Goal: Ask a question

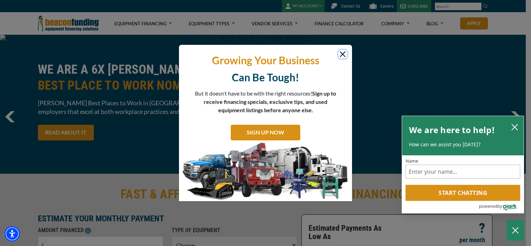
click at [345, 57] on button "Close" at bounding box center [342, 54] width 8 height 8
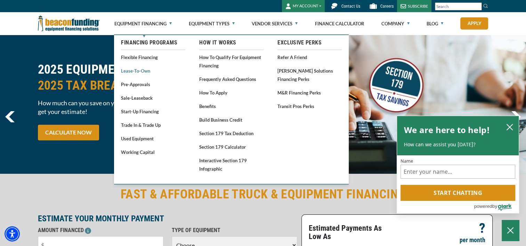
click at [147, 70] on link "Lease-To-Own" at bounding box center [153, 70] width 64 height 9
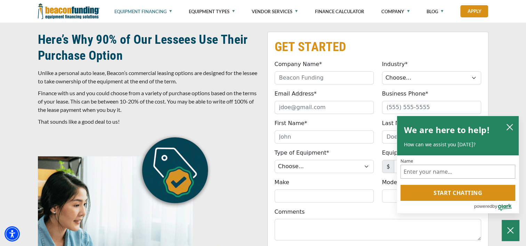
scroll to position [313, 0]
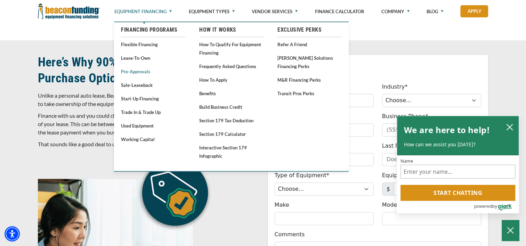
click at [137, 72] on link "Pre-approvals" at bounding box center [153, 71] width 64 height 9
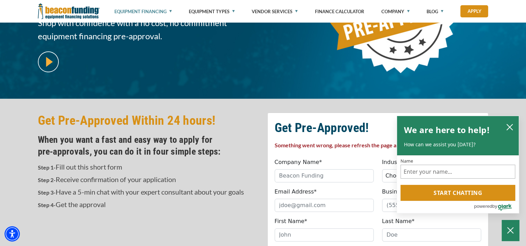
scroll to position [208, 0]
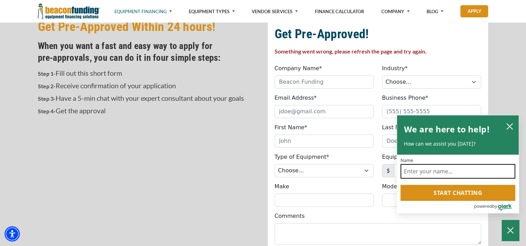
click at [456, 173] on input "Name" at bounding box center [457, 171] width 115 height 15
type input "Andrea"
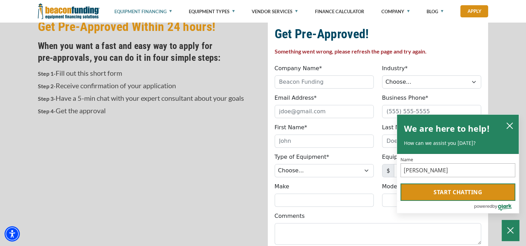
click at [451, 191] on button "Start chatting" at bounding box center [457, 191] width 115 height 17
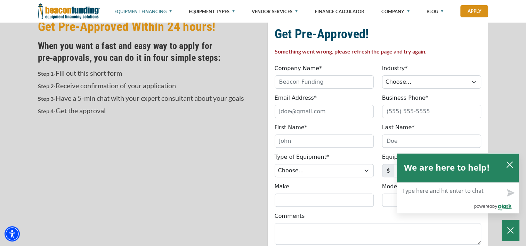
click at [452, 188] on textarea "Live Chat Now" at bounding box center [458, 192] width 122 height 18
type textarea "I"
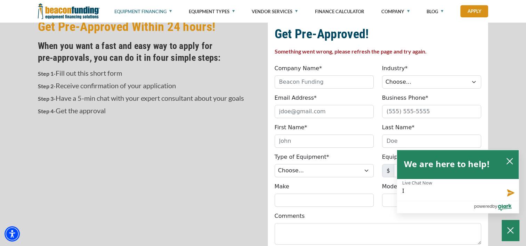
type textarea "I"
type textarea "I a"
type textarea "I am"
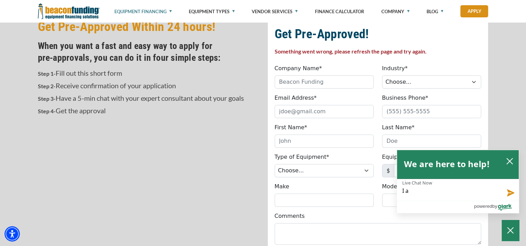
type textarea "I am"
type textarea "I am l"
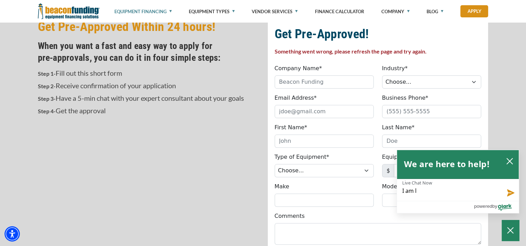
type textarea "I am lo"
type textarea "I am loo"
type textarea "I am look"
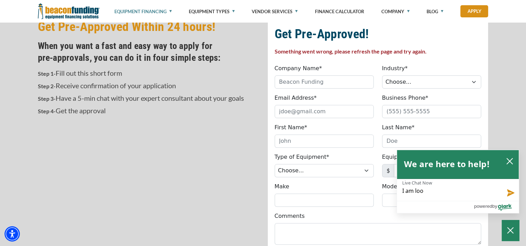
type textarea "I am look"
type textarea "I am looki"
type textarea "I am lookin"
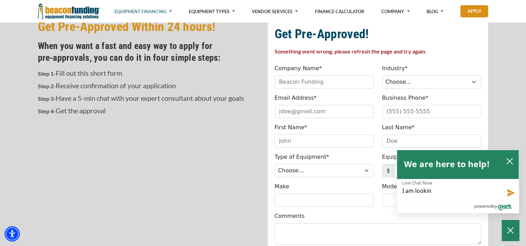
type textarea "I am looking"
type textarea "I am looking t"
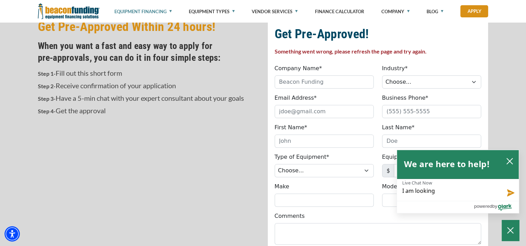
type textarea "I am looking t"
type textarea "I am looking to"
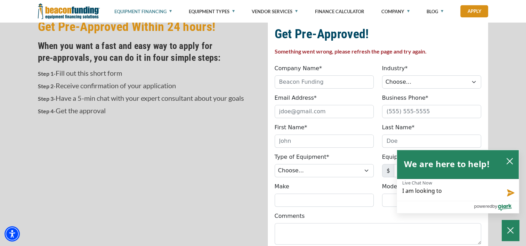
type textarea "I am looking to t"
type textarea "I am looking to to"
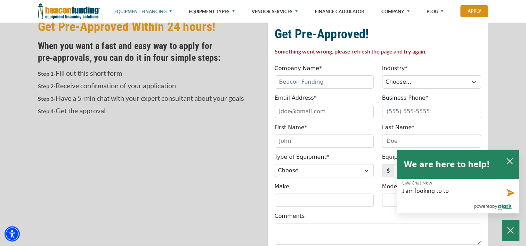
type textarea "I am looking to to"
type textarea "I am looking to to l"
type textarea "I am looking to to le"
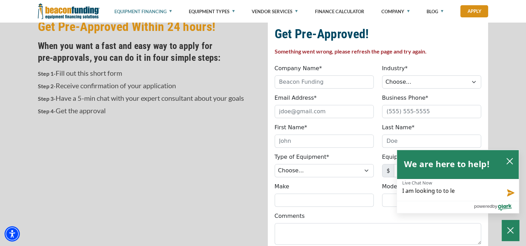
type textarea "I am looking to to lea"
type textarea "I am looking to to leas"
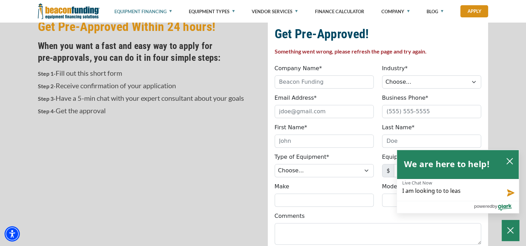
type textarea "I am looking to to leas"
type textarea "I am looking to to leas e"
click at [450, 191] on textarea "I am looking to to leas e" at bounding box center [458, 190] width 122 height 22
type textarea "I am looking to toleas e"
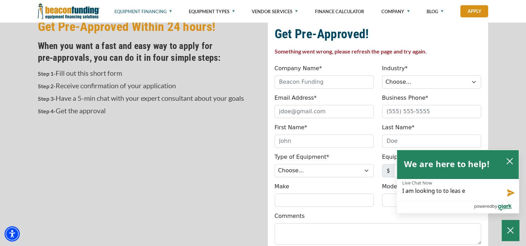
type textarea "I am looking to toleas e"
type textarea "I am looking to tleas e"
type textarea "I am looking to leas e"
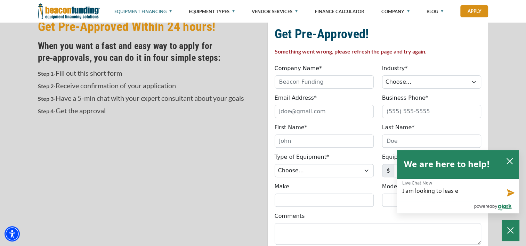
type textarea "I am looking toleas e"
type textarea "I am looking to leas e"
click at [461, 193] on textarea "I am looking to leas e" at bounding box center [458, 190] width 122 height 22
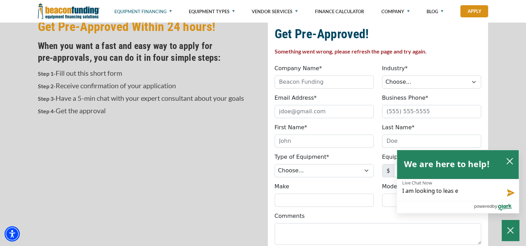
type textarea "I am looking to leas"
type textarea "I am looking to lease"
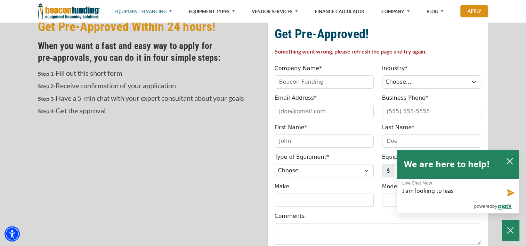
type textarea "I am looking to lease"
type textarea "I am looking to lease a"
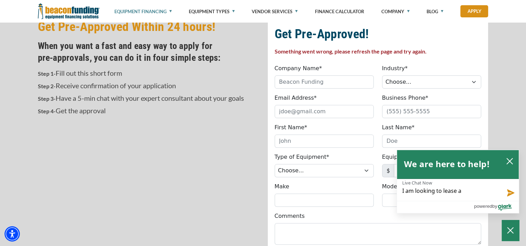
type textarea "I am looking to lease a m"
type textarea "I am looking to lease a mu"
type textarea "I am looking to lease a mul"
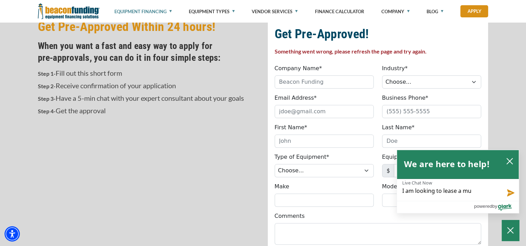
type textarea "I am looking to lease a mul"
type textarea "I am looking to lease a mult"
type textarea "I am looking to lease a multi"
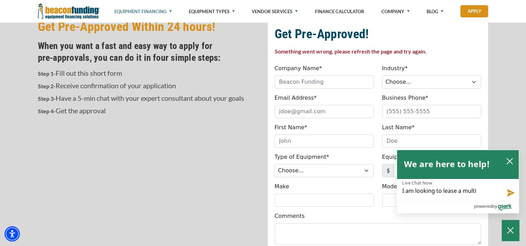
type textarea "I am looking to lease a multin"
type textarea "I am looking to lease a multine"
type textarea "I am looking to lease a multinee"
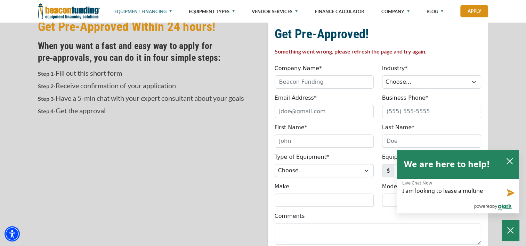
type textarea "I am looking to lease a multinee"
type textarea "I am looking to lease a multineed"
type textarea "I am looking to lease a multineedl"
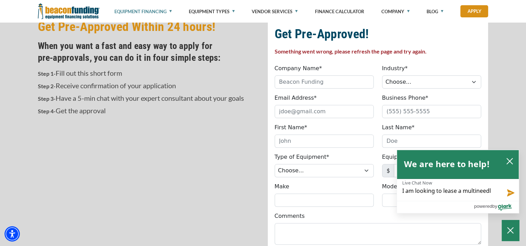
type textarea "I am looking to lease a multineedle"
drag, startPoint x: 481, startPoint y: 191, endPoint x: 445, endPoint y: 197, distance: 36.6
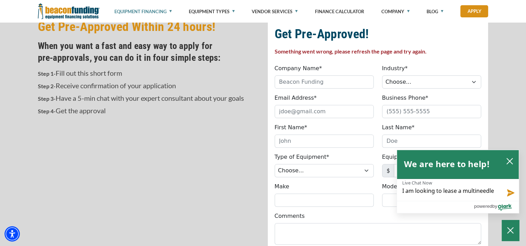
click at [445, 197] on textarea "I am looking to lease a multineedle" at bounding box center [458, 190] width 122 height 22
click at [494, 190] on textarea "I am looking to lease a multineedle" at bounding box center [458, 190] width 122 height 22
type textarea "I am looking to lease a multineedle"
type textarea "I am looking to lease a multineedl"
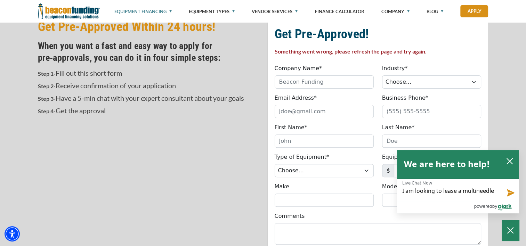
type textarea "I am looking to lease a multineedl"
type textarea "I am looking to lease a multineed"
type textarea "I am looking to lease a multinee"
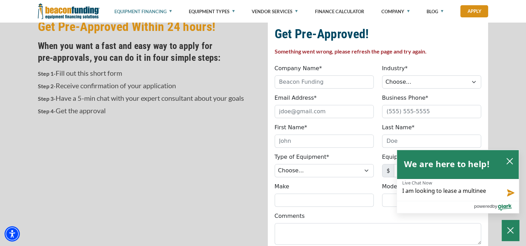
type textarea "I am looking to lease a multine"
type textarea "I am looking to lease a multin"
type textarea "I am looking to lease a multi"
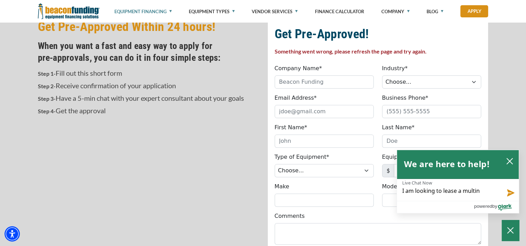
type textarea "I am looking to lease a multi"
type textarea "I am looking to lease a mult"
type textarea "I am looking to lease a mul"
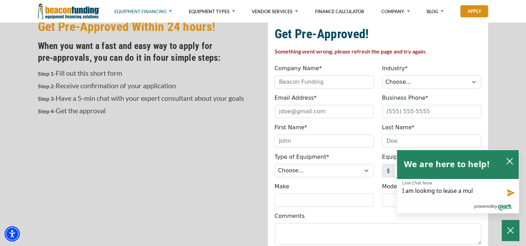
type textarea "I am looking to lease a mu"
type textarea "I am looking to lease a m"
type textarea "I am looking to lease a"
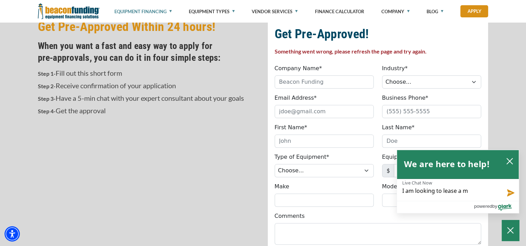
type textarea "I am looking to lease a"
type textarea "I am looking to lease an"
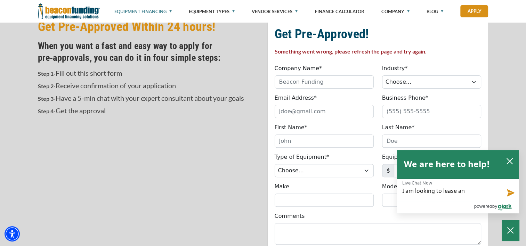
type textarea "I am looking to lease an"
type textarea "I am looking to lease an e"
type textarea "I am looking to lease an em"
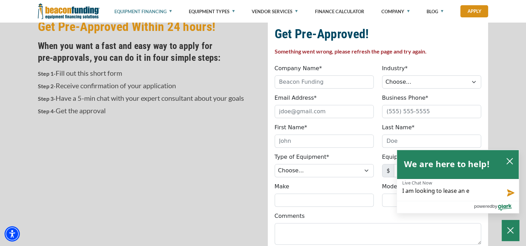
type textarea "I am looking to lease an em"
type textarea "I am looking to lease an emb"
type textarea "I am looking to lease an embo"
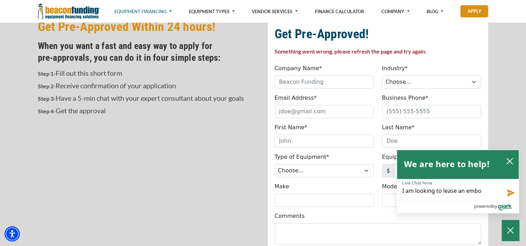
type textarea "I am looking to lease an emb"
type textarea "I am looking to lease an embr"
type textarea "I am looking to lease an embro"
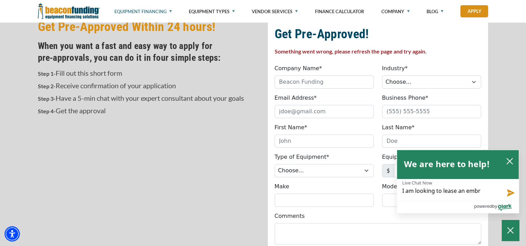
type textarea "I am looking to lease an embro"
type textarea "I am looking to lease an embroi"
type textarea "I am looking to lease an embroid"
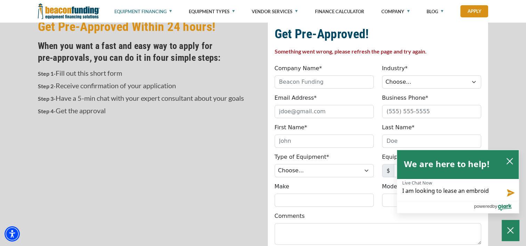
type textarea "I am looking to lease an embroide"
type textarea "I am looking to lease an embroider"
type textarea "I am looking to lease an embroidery"
type textarea "I am looking to lease an embroidery m"
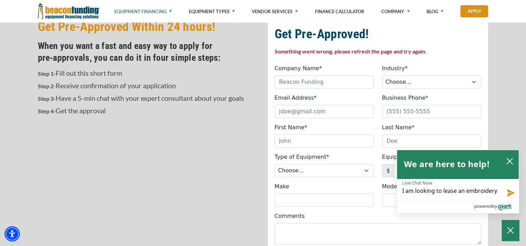
type textarea "I am looking to lease an embroidery m"
type textarea "I am looking to lease an embroidery ma"
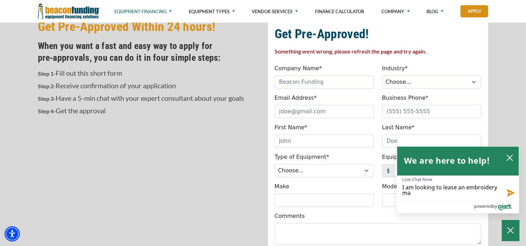
type textarea "I am looking to lease an embroidery mac"
type textarea "I am looking to lease an embroidery mach"
type textarea "I am looking to lease an embroidery machi"
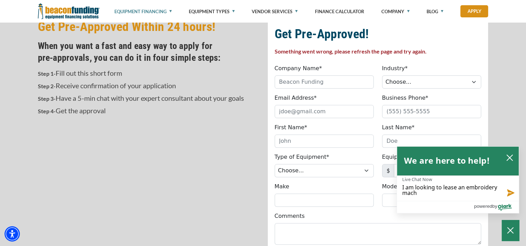
type textarea "I am looking to lease an embroidery machi"
type textarea "I am looking to lease an embroidery machin"
type textarea "I am looking to lease an embroidery machine"
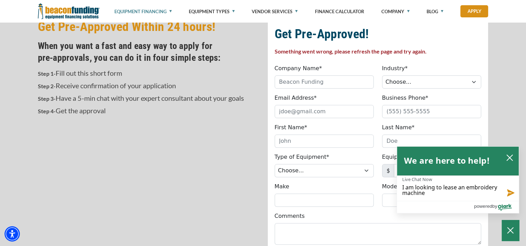
type textarea "I am looking to lease an embroidery machine"
type textarea "I am looking to lease an embroidery machine f"
type textarea "I am looking to lease an embroidery machine fo"
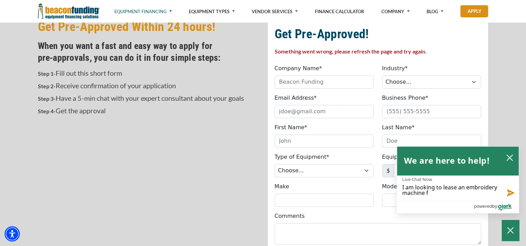
type textarea "I am looking to lease an embroidery machine fo"
type textarea "I am looking to lease an embroidery machine for"
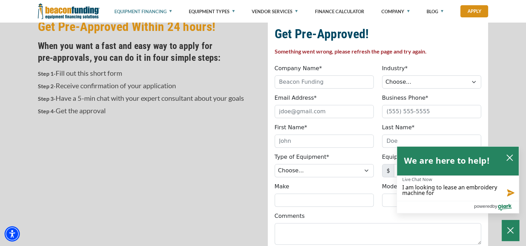
type textarea "I am looking to lease an embroidery machine for m"
type textarea "I am looking to lease an embroidery machine for my"
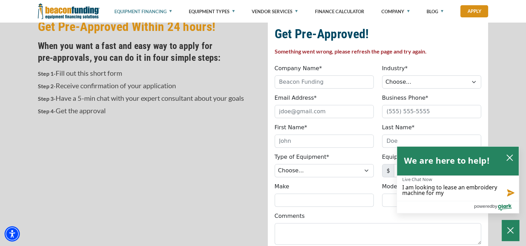
type textarea "I am looking to lease an embroidery machine for my"
type textarea "I am looking to lease an embroidery machine for my b"
type textarea "I am looking to lease an embroidery machine for my bu"
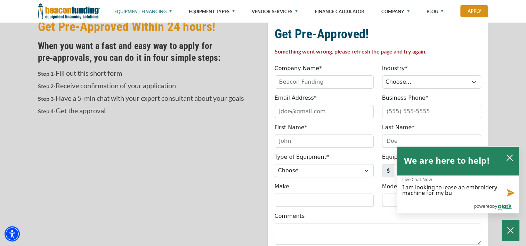
type textarea "I am looking to lease an embroidery machine for my bus"
type textarea "I am looking to lease an embroidery machine for my busi"
type textarea "I am looking to lease an embroidery machine for my busin"
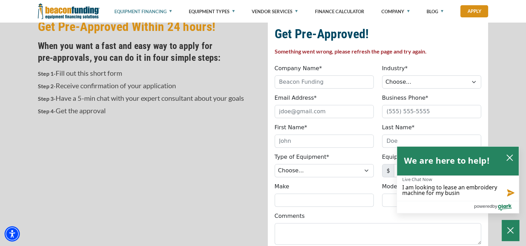
type textarea "I am looking to lease an embroidery machine for my busine"
type textarea "I am looking to lease an embroidery machine for my busines"
type textarea "I am looking to lease an embroidery machine for my business"
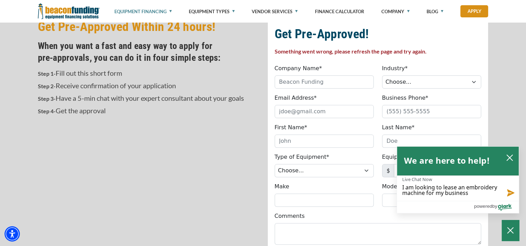
type textarea "I am looking to lease an embroidery machine for my business"
type textarea "I am looking to lease an embroidery machine for my business."
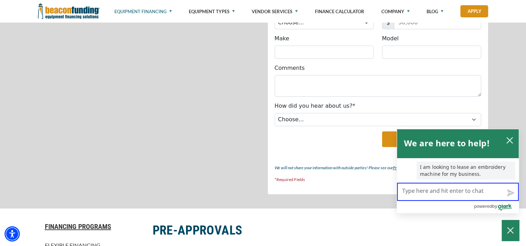
scroll to position [347, 0]
